Goal: Answer question/provide support: Share knowledge or assist other users

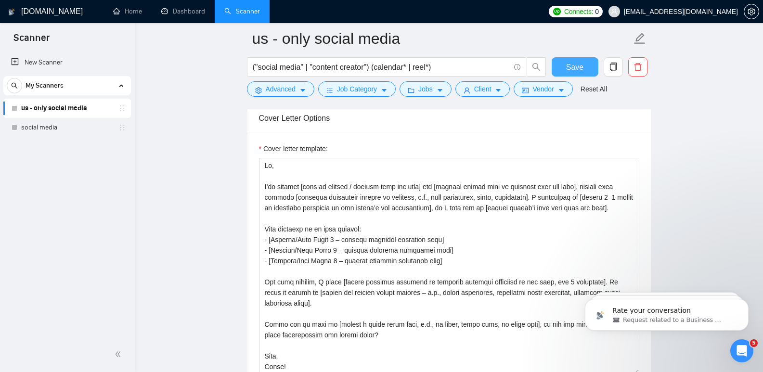
scroll to position [1035, 0]
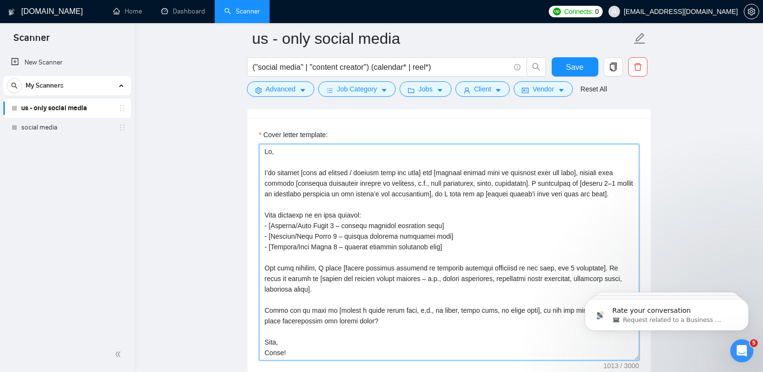
click at [451, 219] on textarea "Cover letter template:" at bounding box center [449, 252] width 380 height 217
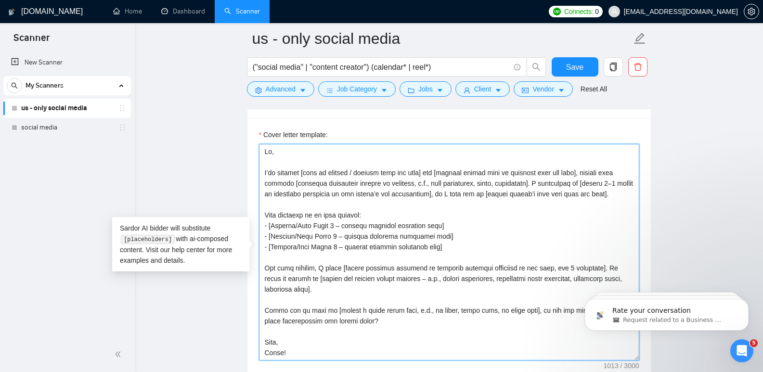
click at [437, 229] on textarea "Cover letter template:" at bounding box center [449, 252] width 380 height 217
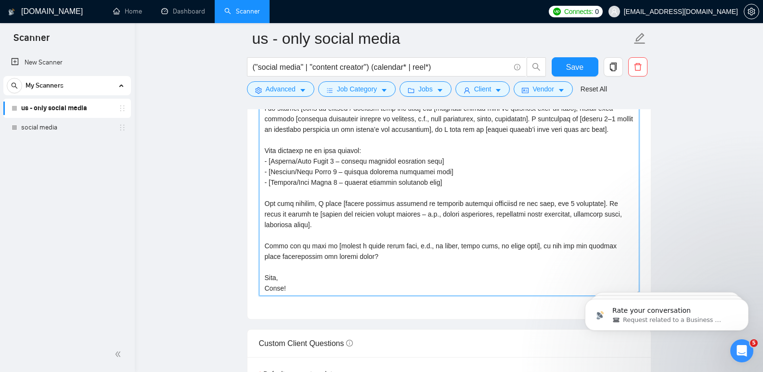
scroll to position [1104, 0]
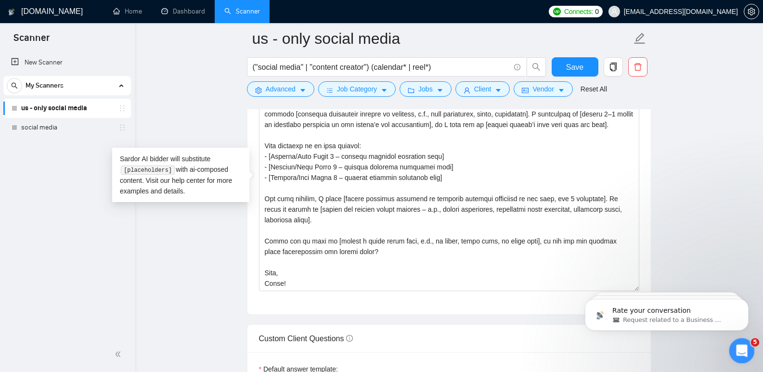
click at [738, 345] on icon "Open Intercom Messenger" at bounding box center [741, 350] width 16 height 16
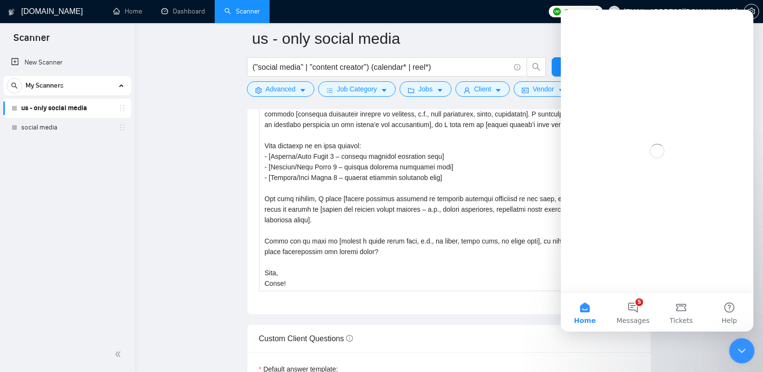
scroll to position [0, 0]
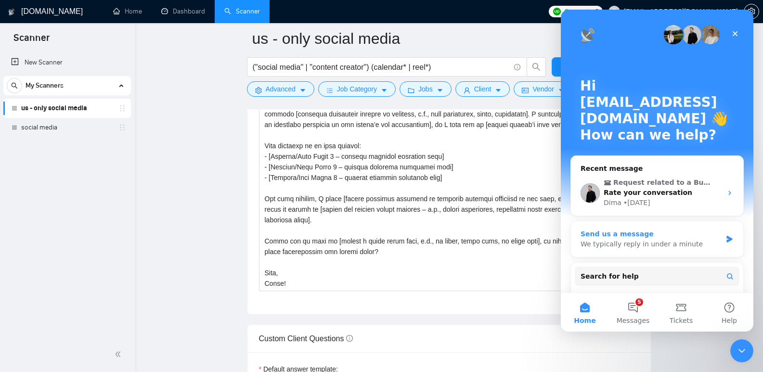
click at [659, 241] on div "We typically reply in under a minute" at bounding box center [651, 244] width 141 height 10
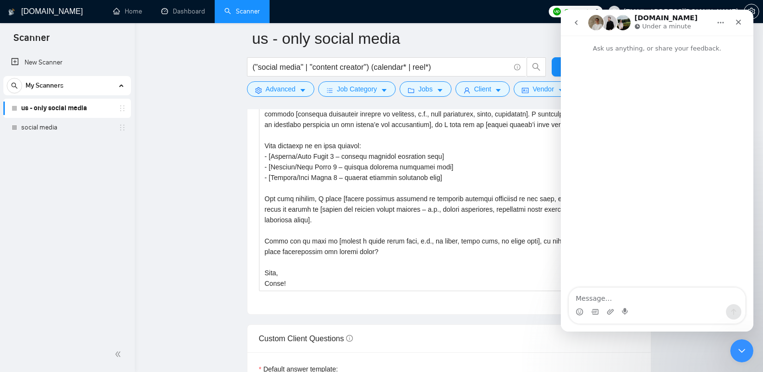
click at [658, 301] on textarea "Message…" at bounding box center [657, 296] width 176 height 16
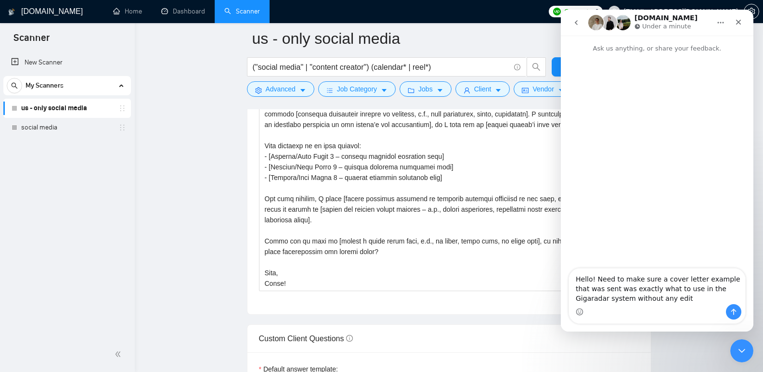
type textarea "Hello! Need to make sure a cover letter example that was sent was exactly what …"
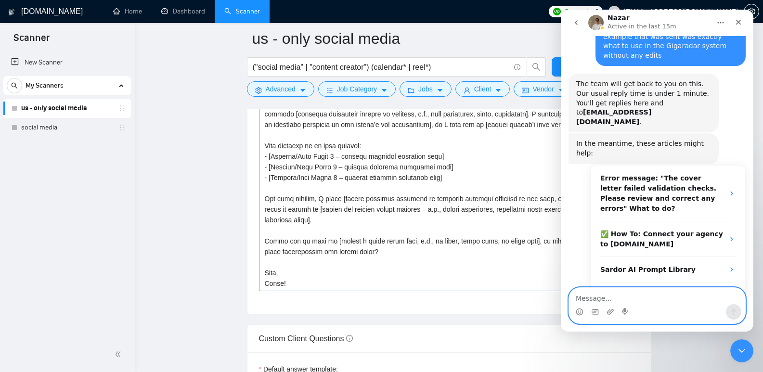
scroll to position [137, 0]
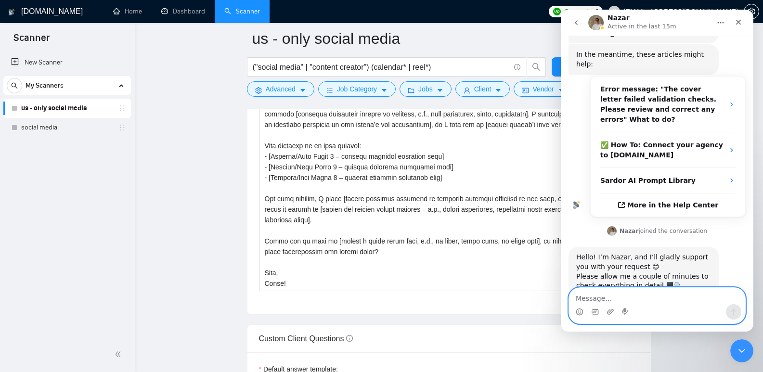
click at [662, 293] on textarea "Message…" at bounding box center [657, 296] width 176 height 16
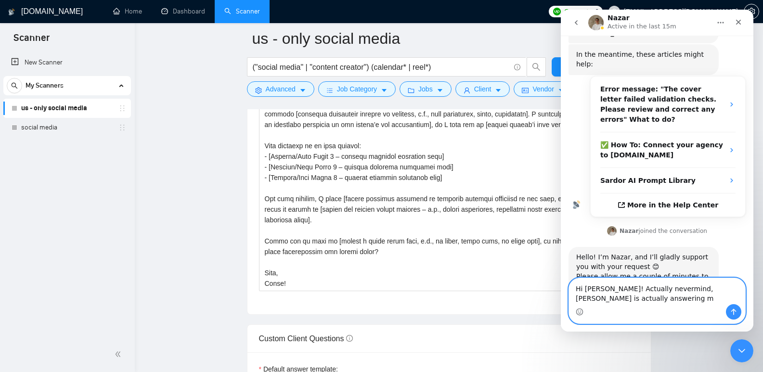
scroll to position [147, 0]
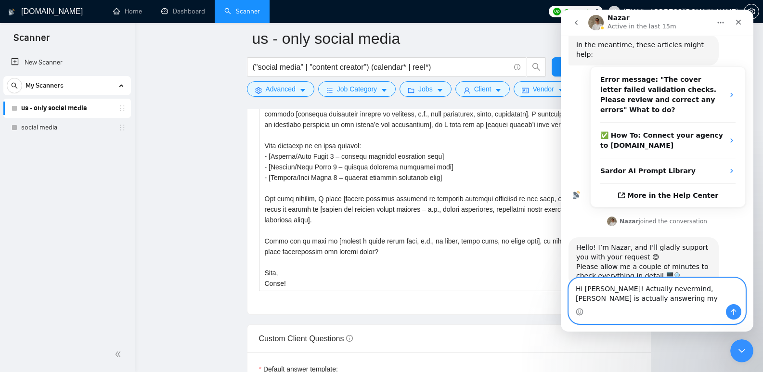
type textarea "Hi [PERSON_NAME]! Actually nevermind, [PERSON_NAME] is actually answering my qu…"
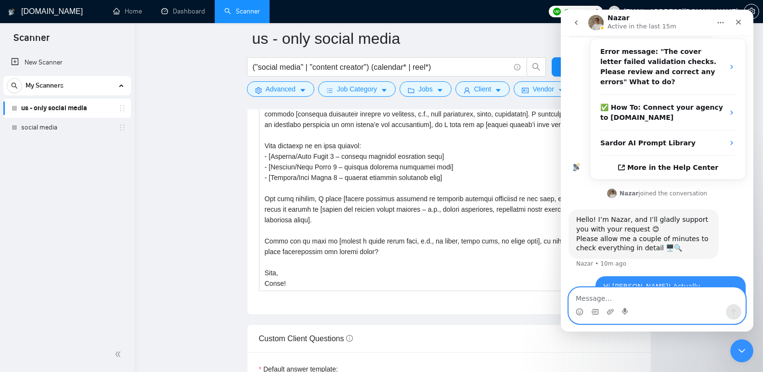
scroll to position [175, 0]
type textarea "my apologies"
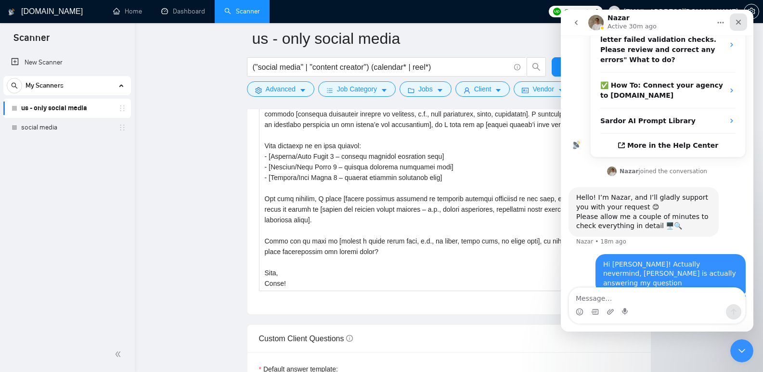
click at [742, 23] on icon "Close" at bounding box center [739, 22] width 8 height 8
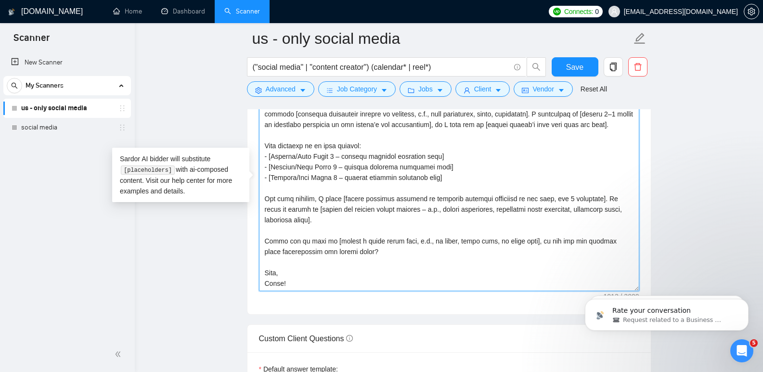
drag, startPoint x: 376, startPoint y: 146, endPoint x: 259, endPoint y: 146, distance: 116.5
click at [259, 146] on textarea "Cover letter template:" at bounding box center [449, 183] width 380 height 217
paste textarea "[Choose the most relevant showcase according to the client’s request and the li…"
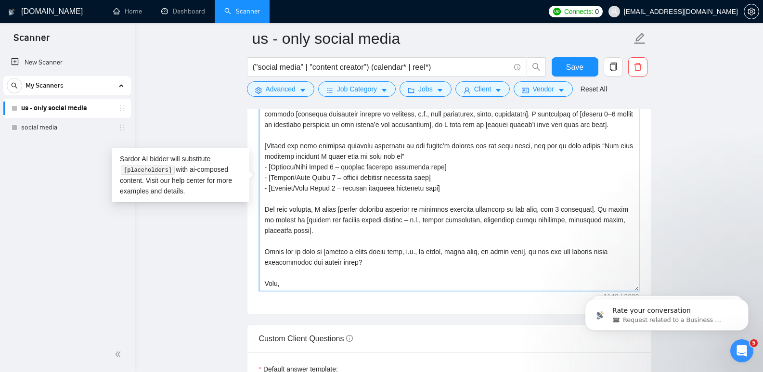
drag, startPoint x: 595, startPoint y: 146, endPoint x: 524, endPoint y: 146, distance: 71.2
click at [524, 146] on textarea "Cover letter template:" at bounding box center [449, 183] width 380 height 217
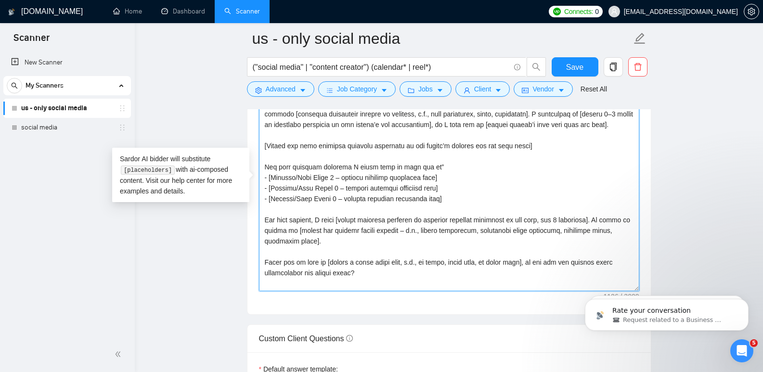
click at [442, 168] on textarea "Cover letter template:" at bounding box center [449, 183] width 380 height 217
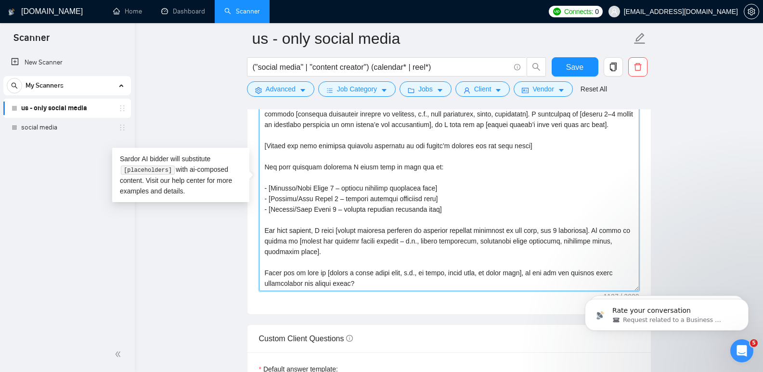
click at [440, 207] on textarea "Cover letter template:" at bounding box center [449, 183] width 380 height 217
type textarea "Lo, I’do sitamet [cons ad elitsed / doeiusm temp inc utla] etd [magnaal enimad …"
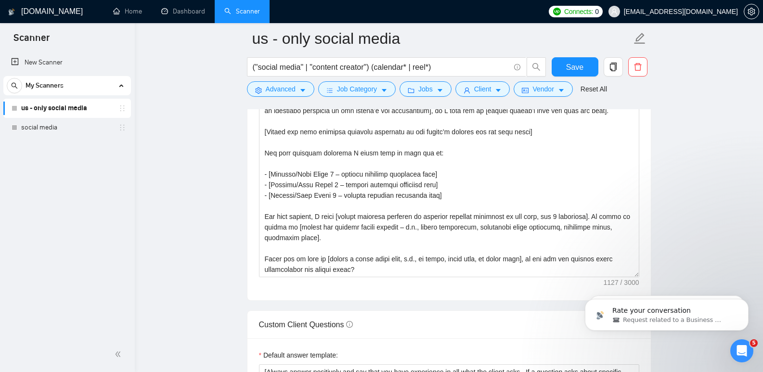
scroll to position [1132, 0]
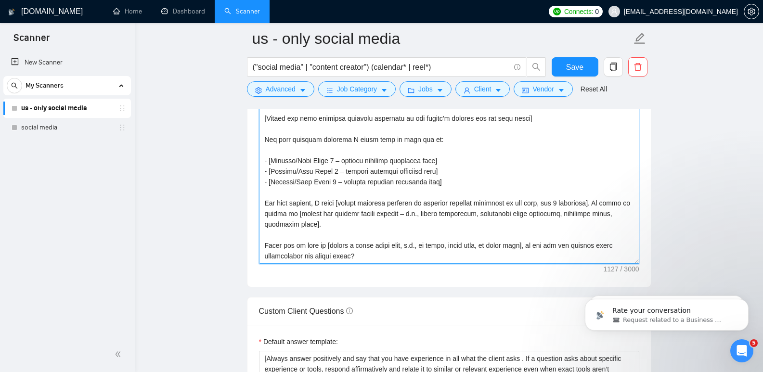
click at [375, 176] on textarea "Cover letter template:" at bounding box center [449, 155] width 380 height 217
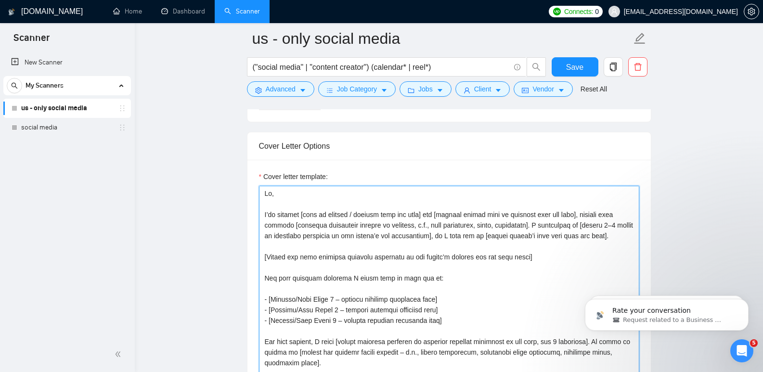
scroll to position [1053, 0]
